Goal: Use online tool/utility: Utilize a website feature to perform a specific function

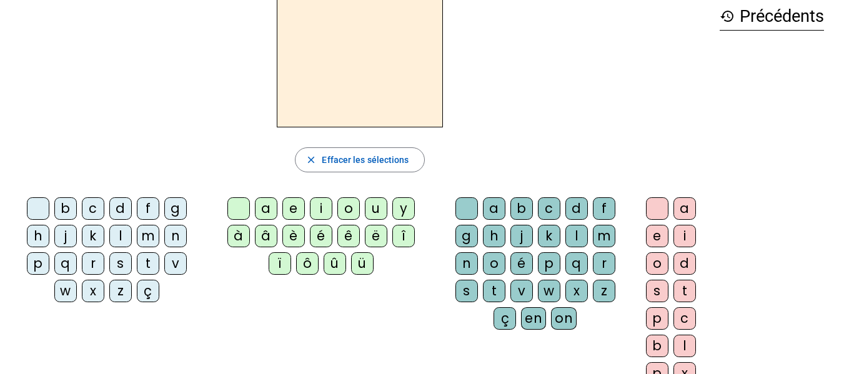
scroll to position [66, 0]
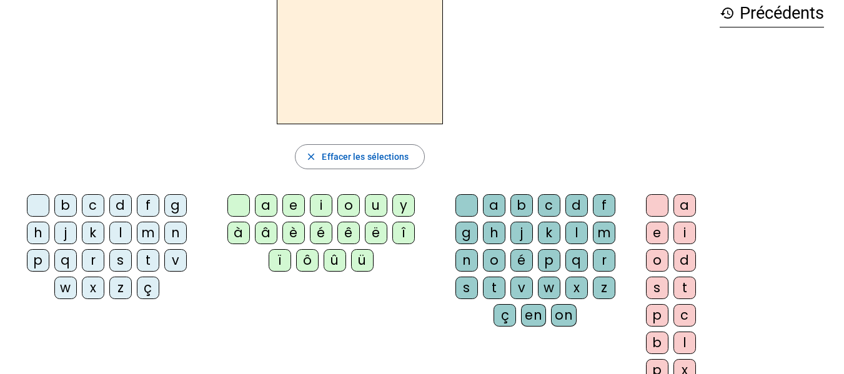
click at [67, 292] on div "w" at bounding box center [65, 288] width 22 height 22
click at [37, 210] on div at bounding box center [38, 205] width 22 height 22
click at [171, 217] on letter-bubble "g" at bounding box center [177, 207] width 27 height 27
click at [91, 206] on div "c" at bounding box center [93, 205] width 22 height 22
click at [91, 236] on div "k" at bounding box center [93, 233] width 22 height 22
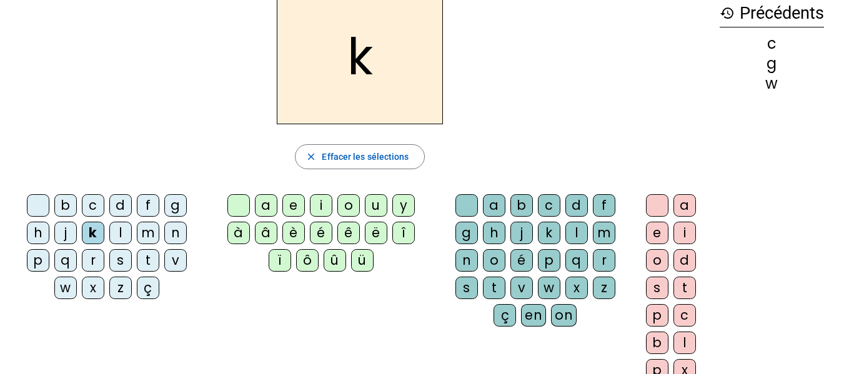
click at [148, 232] on div "m" at bounding box center [148, 233] width 22 height 22
click at [324, 206] on div "i" at bounding box center [321, 205] width 22 height 22
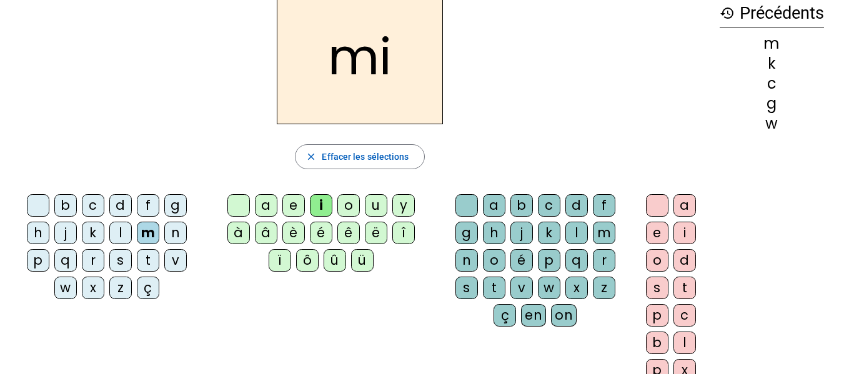
click at [574, 246] on letter-bubble "l" at bounding box center [579, 235] width 27 height 27
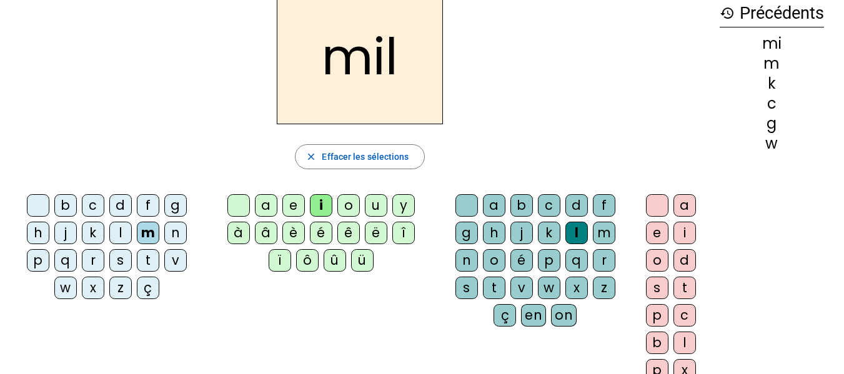
click at [92, 209] on div "c" at bounding box center [93, 205] width 22 height 22
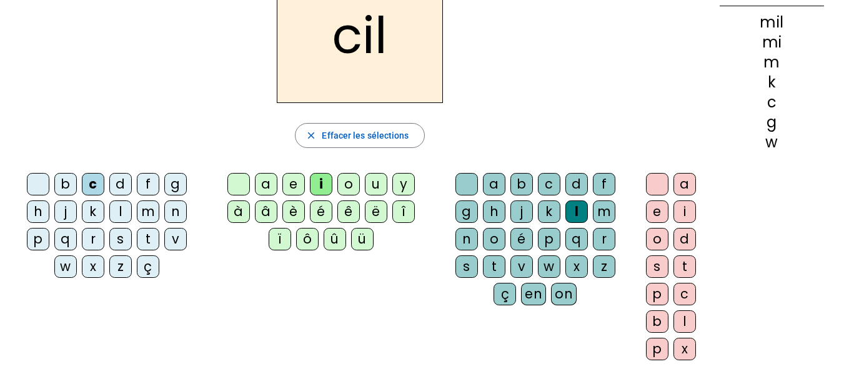
scroll to position [99, 0]
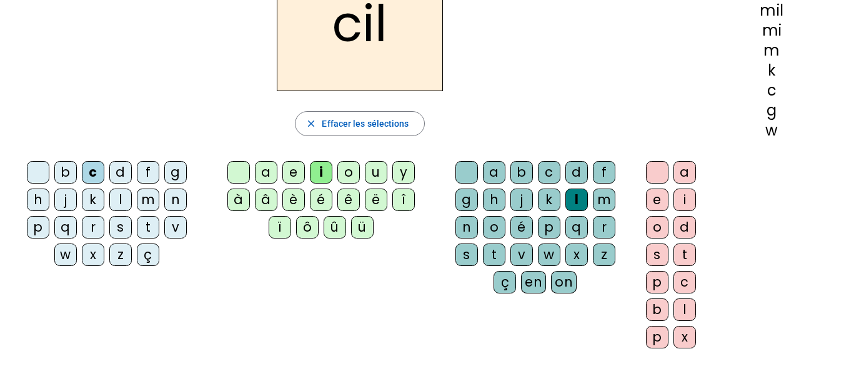
click at [123, 231] on div "s" at bounding box center [120, 227] width 22 height 22
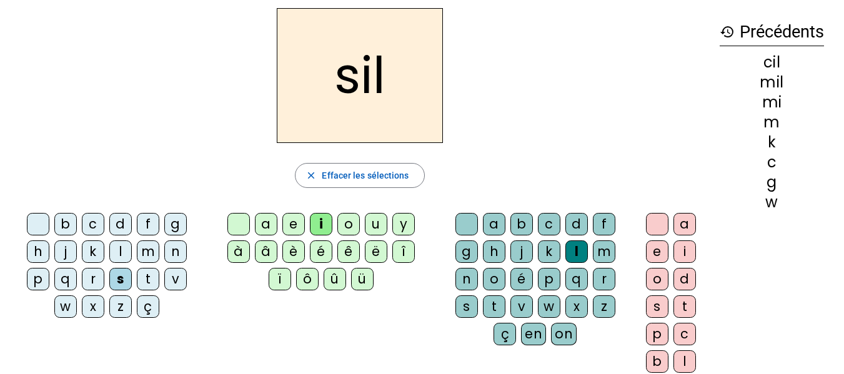
scroll to position [49, 0]
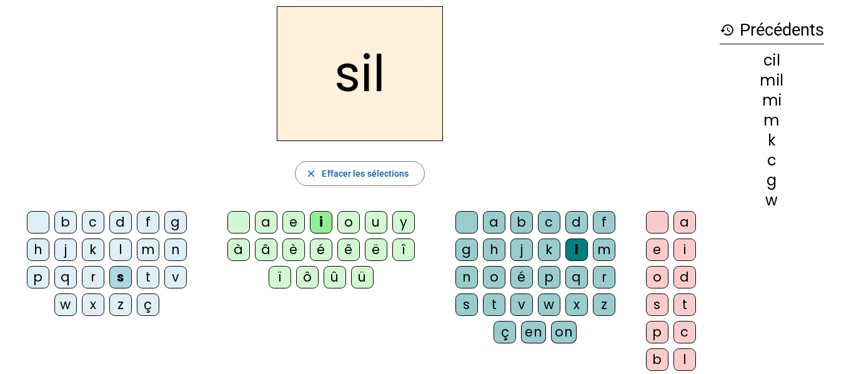
click at [462, 225] on div at bounding box center [467, 222] width 22 height 22
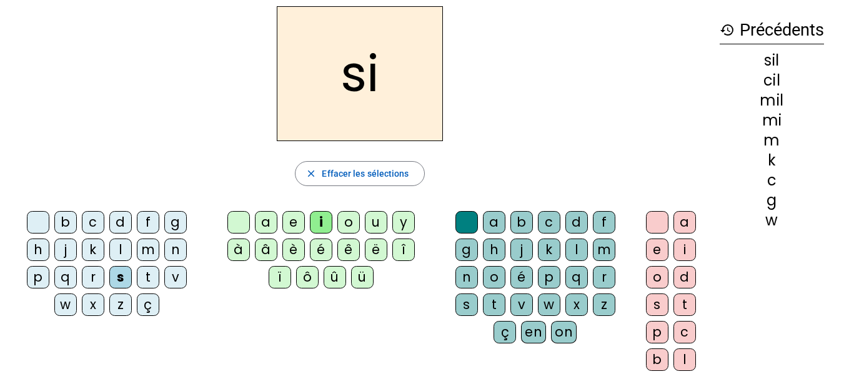
click at [180, 258] on div "n" at bounding box center [175, 250] width 22 height 22
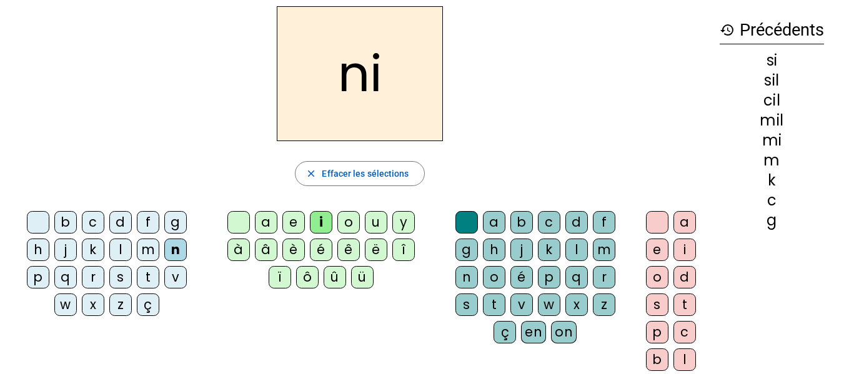
click at [290, 220] on div "e" at bounding box center [293, 222] width 22 height 22
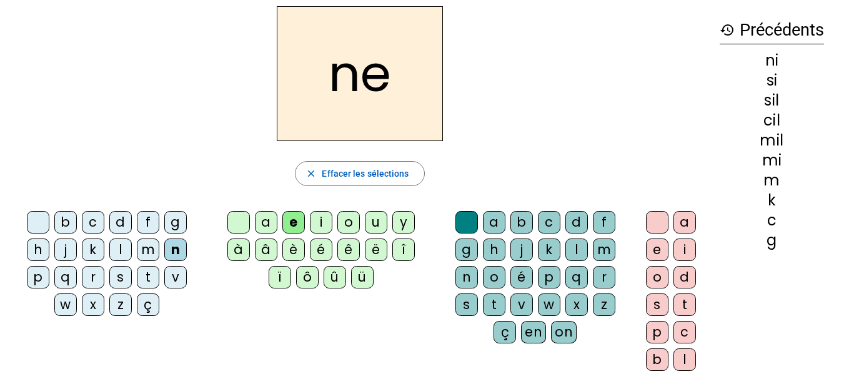
click at [124, 252] on div "l" at bounding box center [120, 250] width 22 height 22
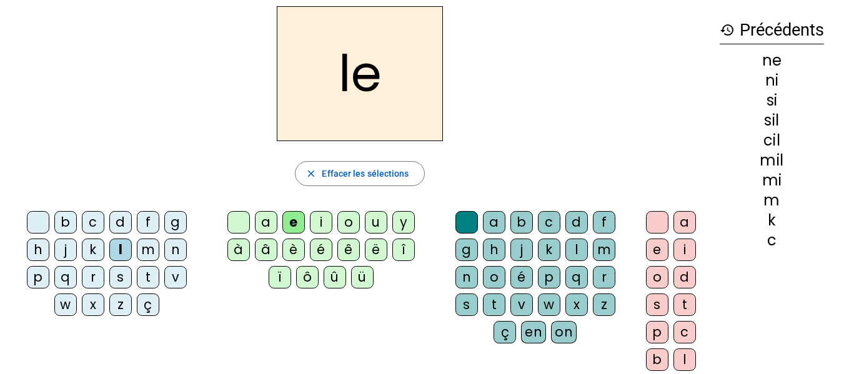
click at [39, 220] on div at bounding box center [38, 222] width 22 height 22
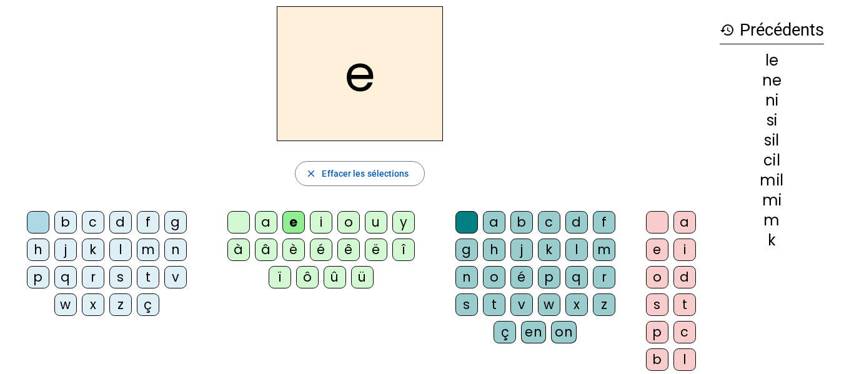
click at [121, 221] on div "d" at bounding box center [120, 222] width 22 height 22
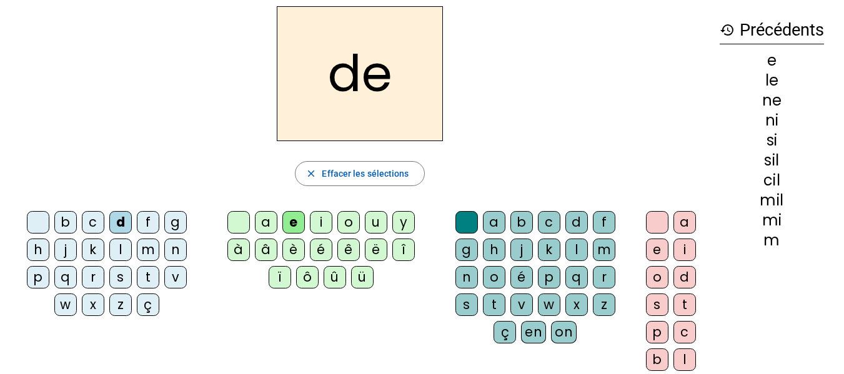
click at [120, 281] on div "s" at bounding box center [120, 277] width 22 height 22
